Goal: Task Accomplishment & Management: Use online tool/utility

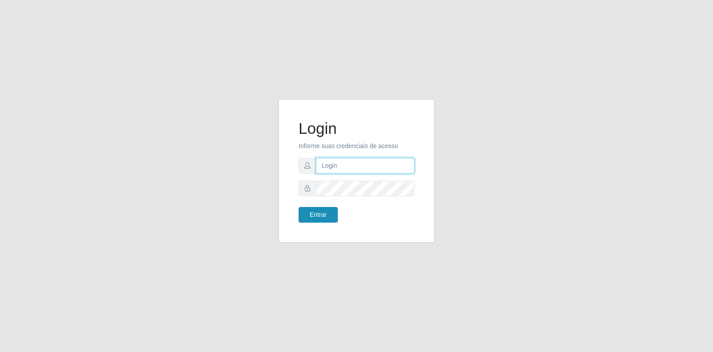
type input "[EMAIL_ADDRESS][DOMAIN_NAME]"
click at [325, 210] on button "Entrar" at bounding box center [318, 215] width 39 height 16
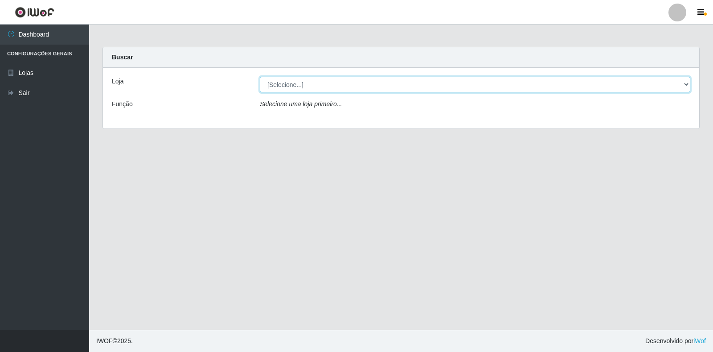
click at [412, 89] on select "[Selecione...] Atacado Vem - Loja 30 Laranjeiras Velha" at bounding box center [475, 85] width 431 height 16
select select "495"
click at [260, 77] on select "[Selecione...] Atacado Vem - Loja 30 Laranjeiras Velha" at bounding box center [475, 85] width 431 height 16
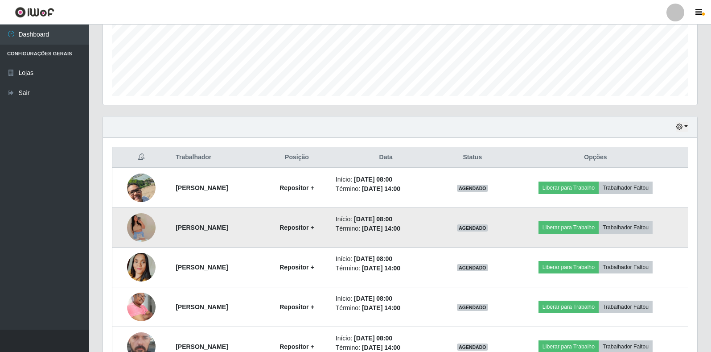
scroll to position [267, 0]
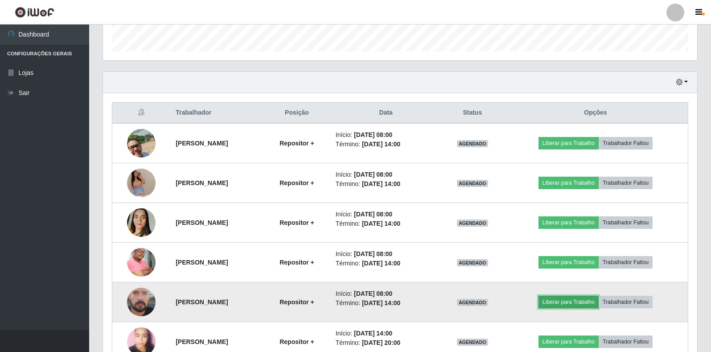
click at [567, 304] on button "Liberar para Trabalho" at bounding box center [568, 302] width 60 height 12
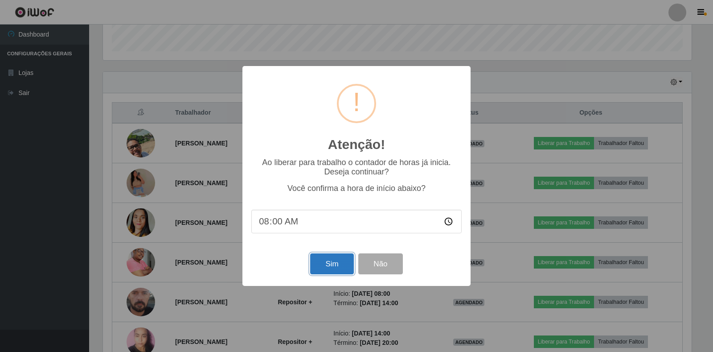
click at [336, 271] on button "Sim" at bounding box center [331, 263] width 43 height 21
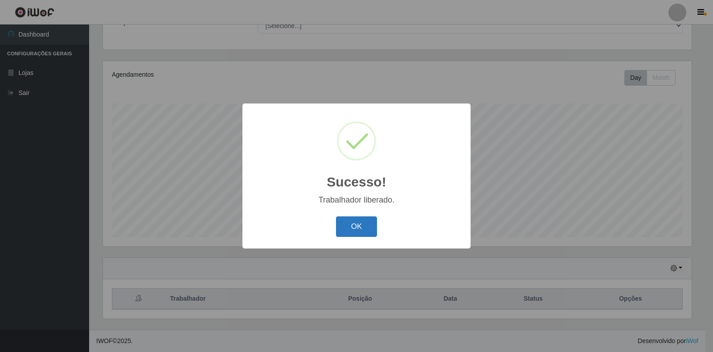
click at [363, 227] on button "OK" at bounding box center [356, 226] width 41 height 21
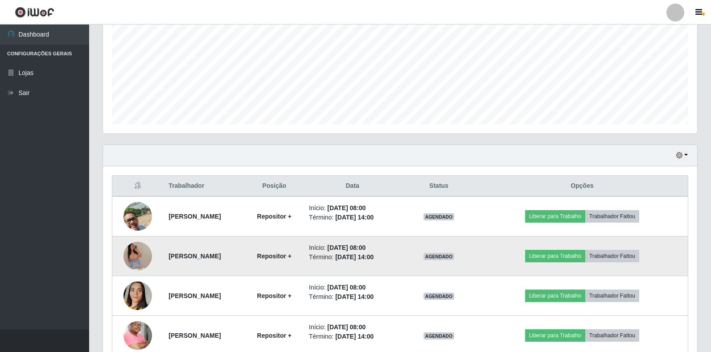
scroll to position [260, 0]
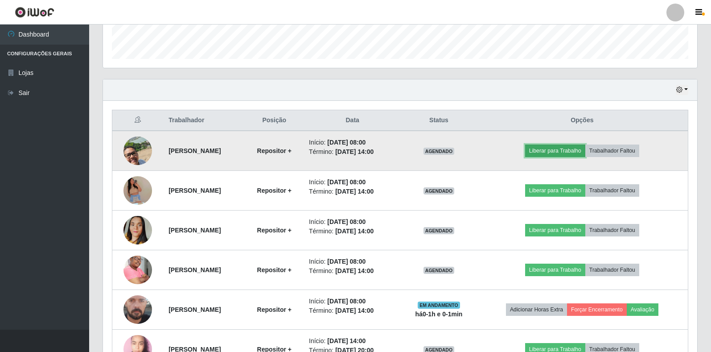
click at [553, 148] on button "Liberar para Trabalho" at bounding box center [555, 150] width 60 height 12
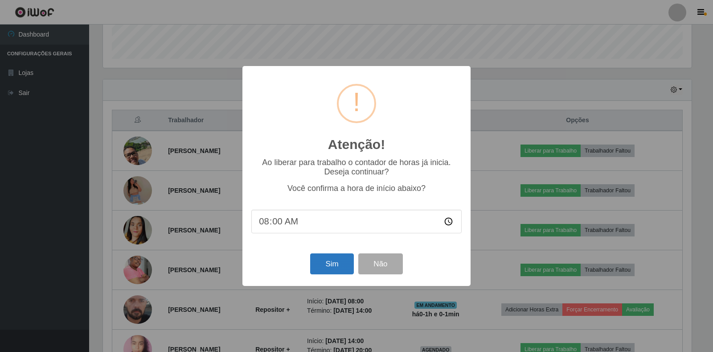
drag, startPoint x: 334, startPoint y: 255, endPoint x: 333, endPoint y: 259, distance: 4.9
click at [334, 256] on div "Sim Não" at bounding box center [356, 263] width 210 height 25
click at [333, 259] on button "Sim" at bounding box center [331, 263] width 43 height 21
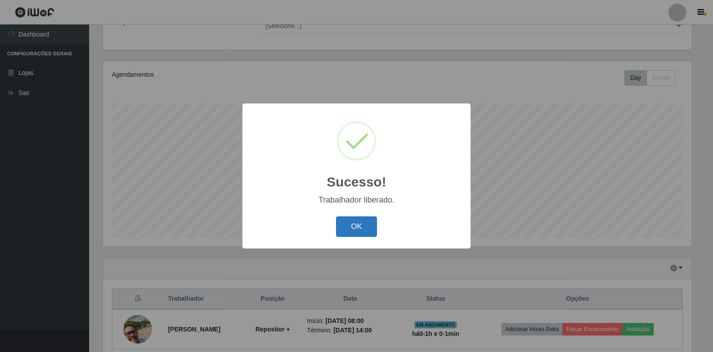
click at [374, 228] on button "OK" at bounding box center [356, 226] width 41 height 21
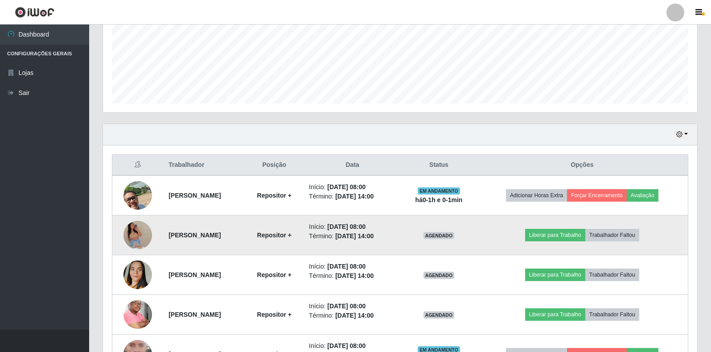
scroll to position [304, 0]
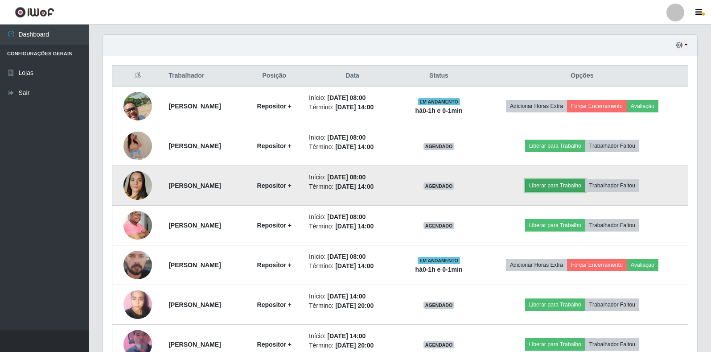
click at [573, 189] on button "Liberar para Trabalho" at bounding box center [555, 185] width 60 height 12
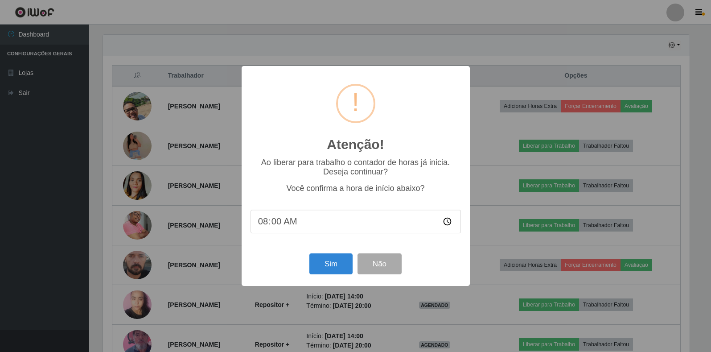
scroll to position [185, 589]
click at [334, 274] on button "Sim" at bounding box center [331, 263] width 43 height 21
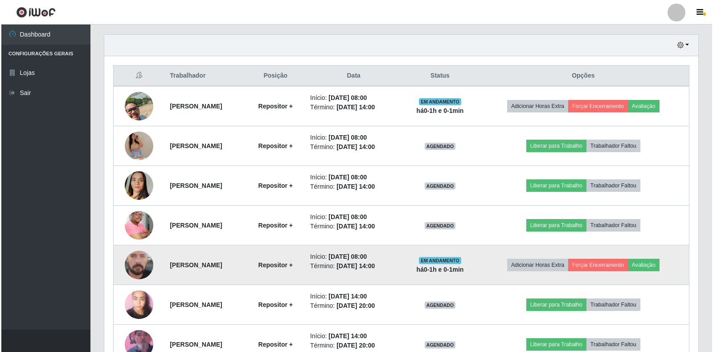
scroll to position [0, 0]
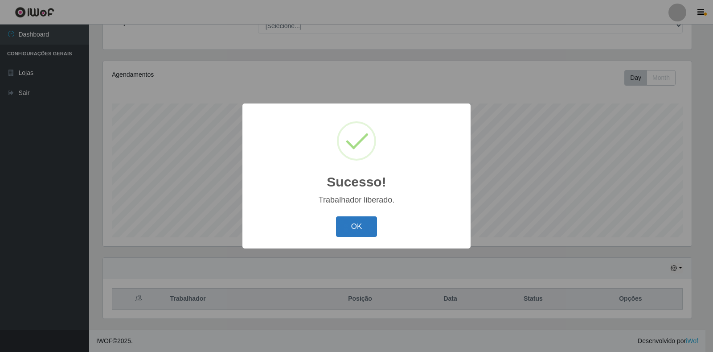
click at [356, 225] on button "OK" at bounding box center [356, 226] width 41 height 21
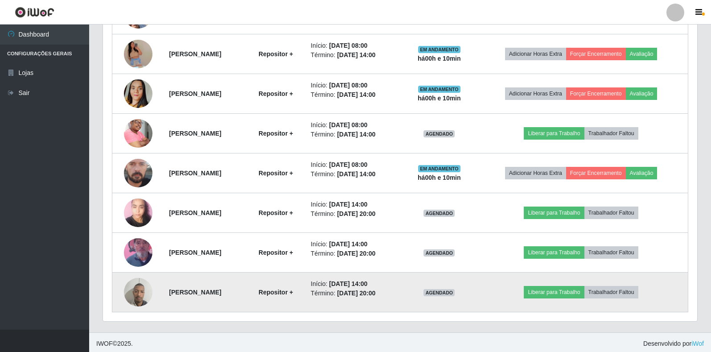
scroll to position [399, 0]
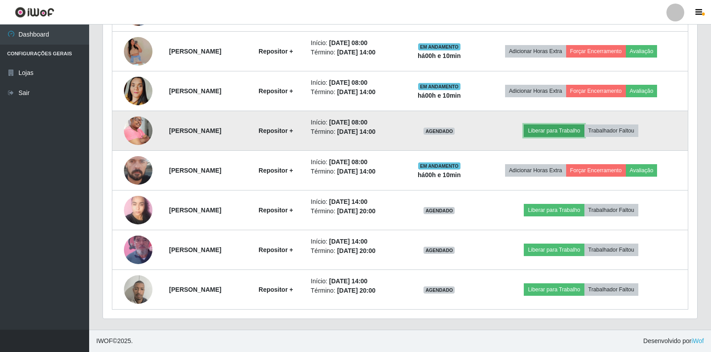
click at [575, 131] on button "Liberar para Trabalho" at bounding box center [554, 130] width 60 height 12
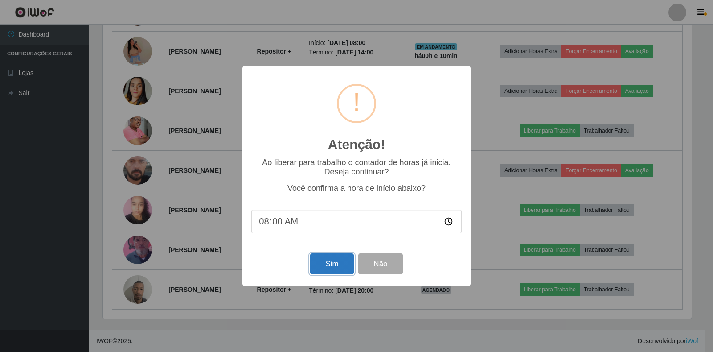
click at [336, 265] on button "Sim" at bounding box center [331, 263] width 43 height 21
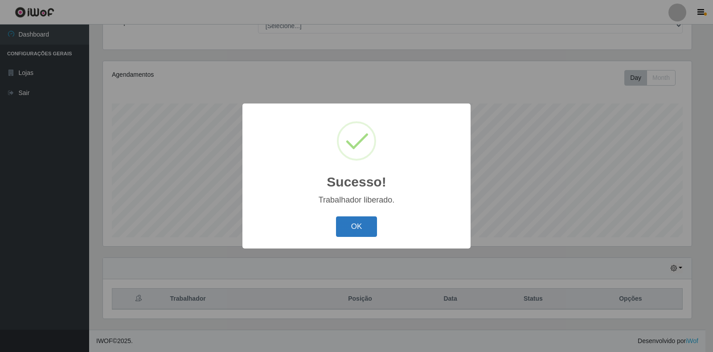
click at [358, 224] on button "OK" at bounding box center [356, 226] width 41 height 21
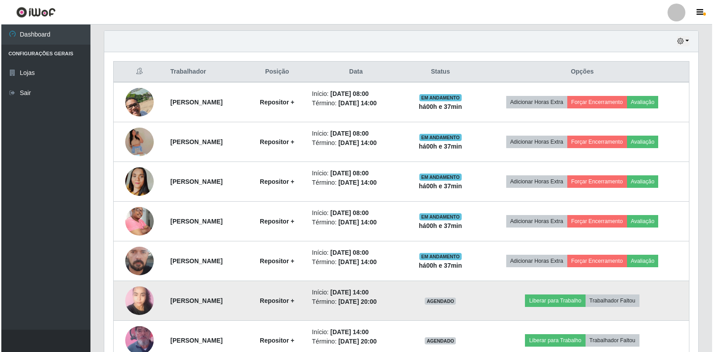
scroll to position [312, 0]
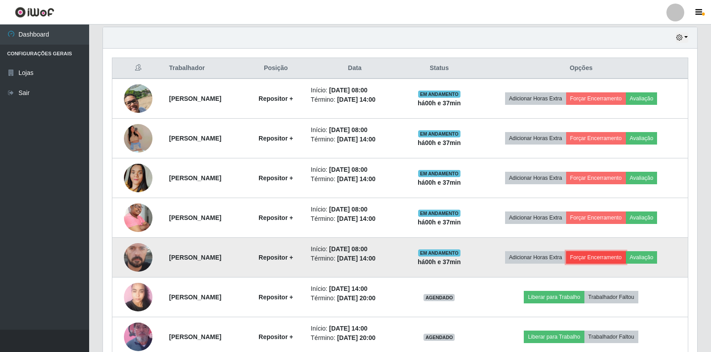
click at [624, 258] on button "Forçar Encerramento" at bounding box center [596, 257] width 60 height 12
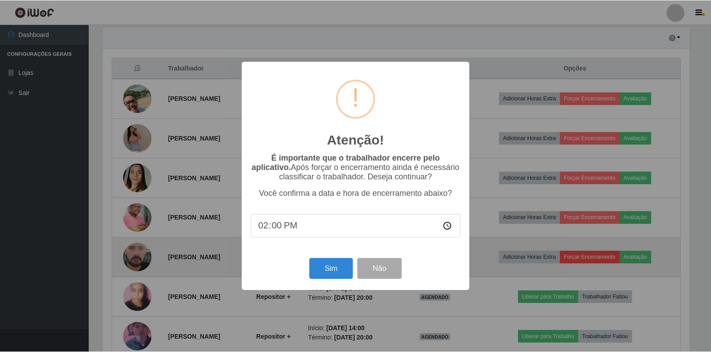
scroll to position [185, 589]
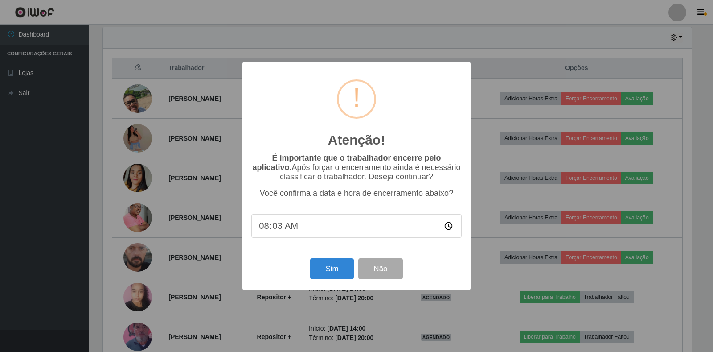
type input "08:38"
click at [331, 270] on button "Sim" at bounding box center [331, 268] width 43 height 21
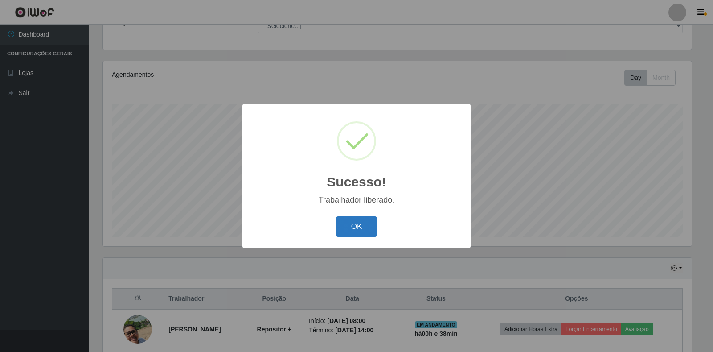
click at [366, 226] on button "OK" at bounding box center [356, 226] width 41 height 21
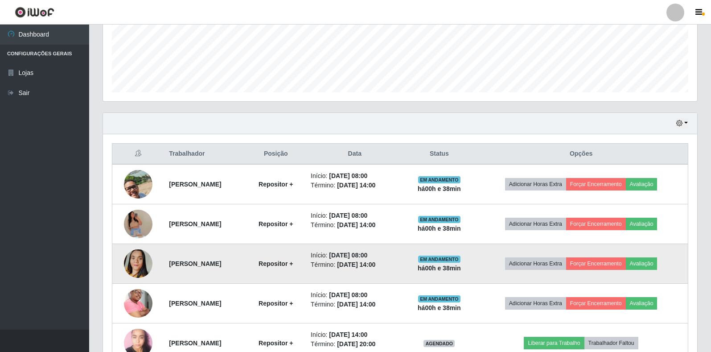
scroll to position [226, 0]
